Goal: Task Accomplishment & Management: Manage account settings

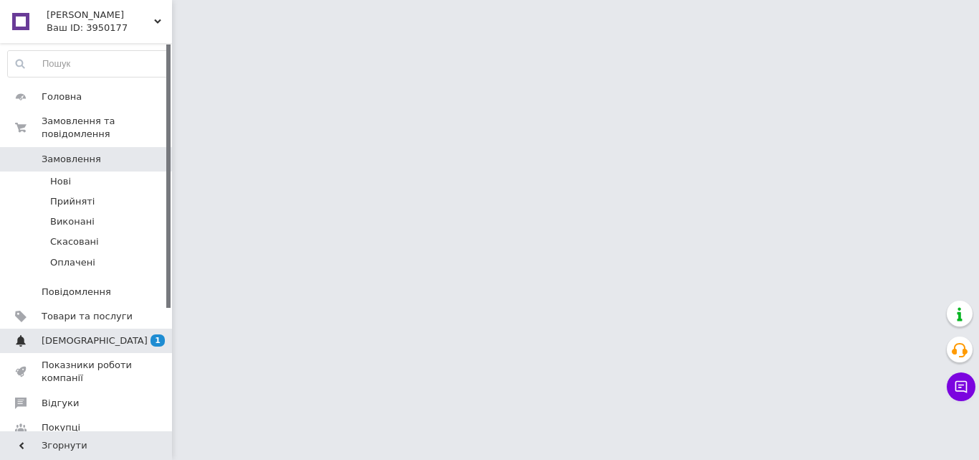
click at [137, 334] on span "1 0" at bounding box center [152, 340] width 39 height 13
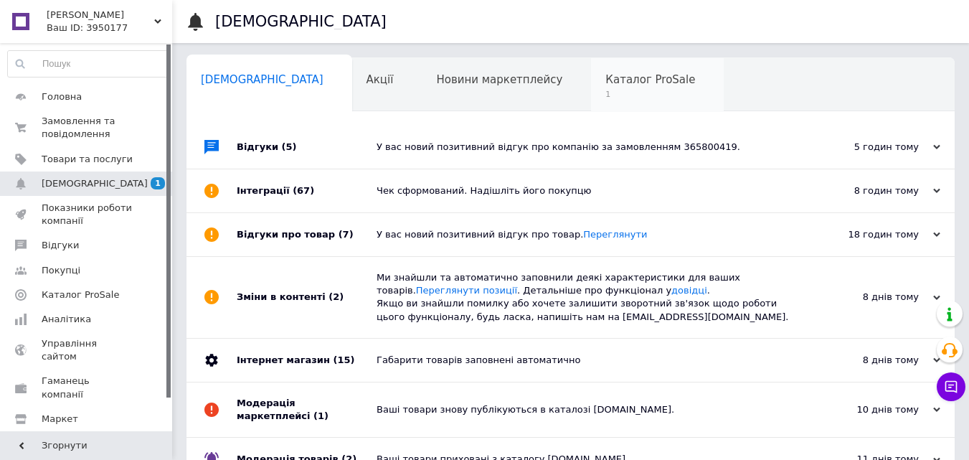
click at [591, 87] on div "Каталог ProSale 1" at bounding box center [657, 85] width 133 height 54
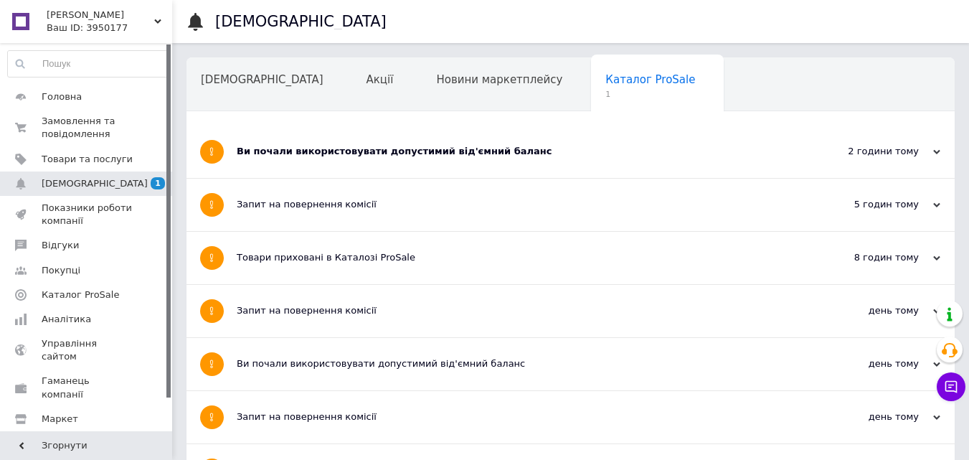
click at [462, 151] on div "Ви почали використовувати допустимий від'ємний баланс" at bounding box center [517, 151] width 560 height 13
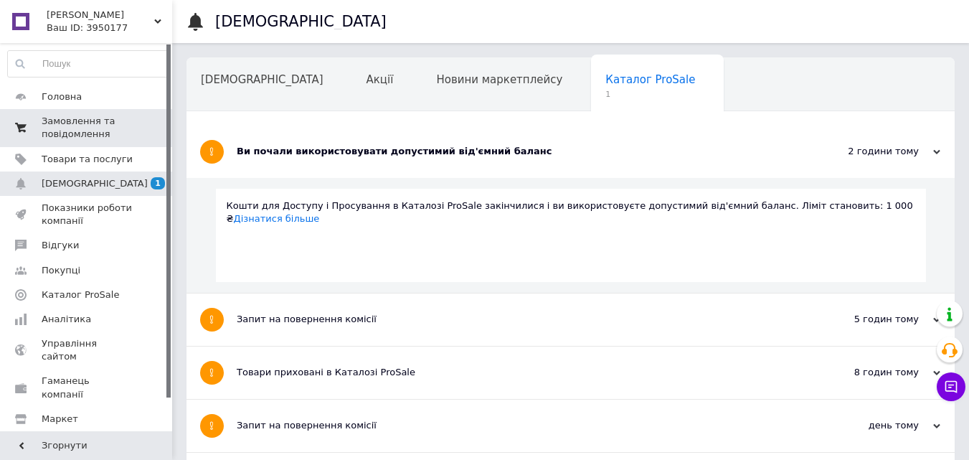
click at [75, 129] on span "Замовлення та повідомлення" at bounding box center [87, 128] width 91 height 26
